Goal: Information Seeking & Learning: Learn about a topic

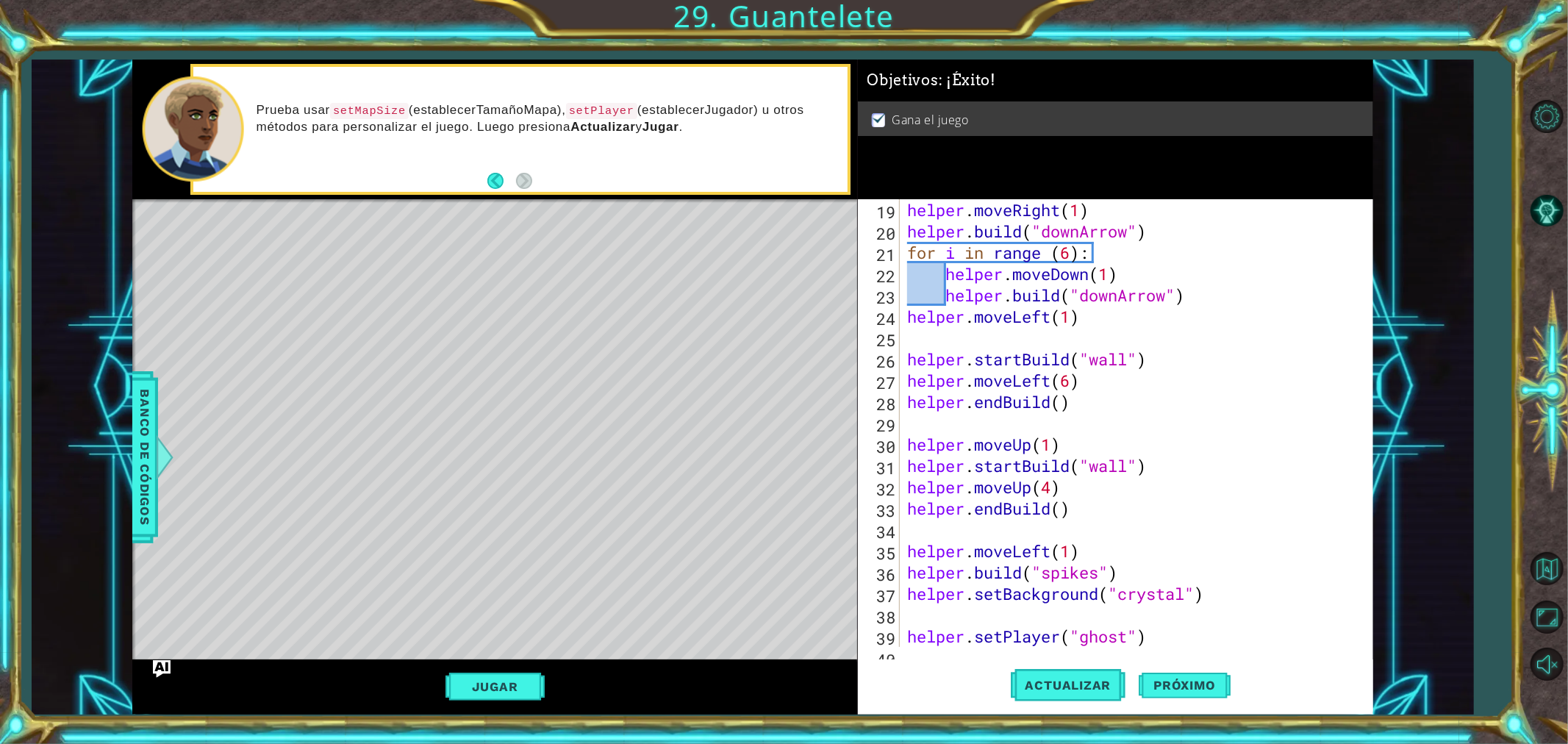
scroll to position [405, 0]
click at [1222, 671] on button "Próximo" at bounding box center [1184, 681] width 91 height 51
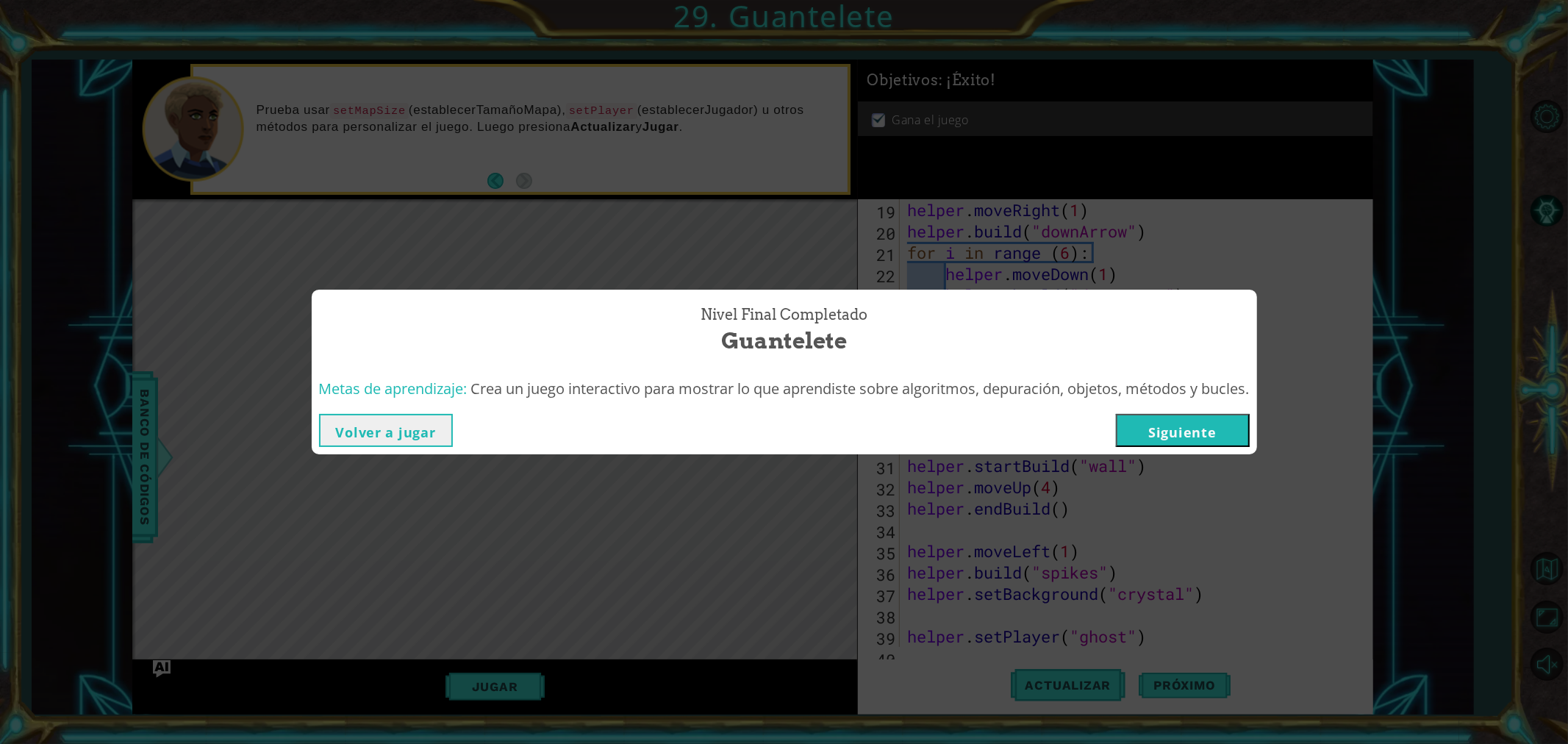
click at [1182, 420] on button "Siguiente" at bounding box center [1182, 430] width 134 height 33
